Goal: Find specific page/section: Find specific page/section

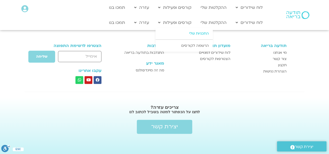
click at [186, 30] on link "התכניות שלי" at bounding box center [184, 34] width 57 height 12
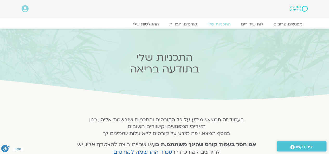
click at [186, 30] on div "התכניות שלי בתודעה בריאה" at bounding box center [164, 65] width 209 height 73
